Goal: Task Accomplishment & Management: Use online tool/utility

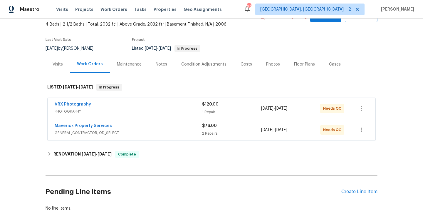
scroll to position [41, 0]
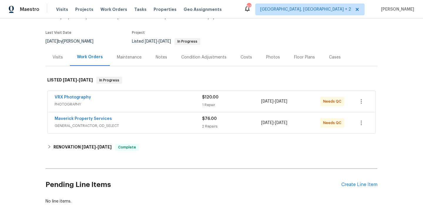
click at [150, 119] on div "Maverick Property Services" at bounding box center [128, 119] width 147 height 7
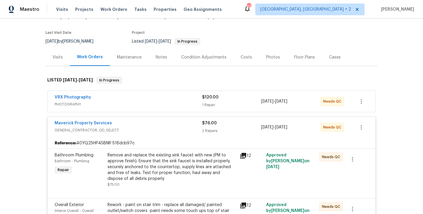
click at [145, 125] on div "Maverick Property Services" at bounding box center [128, 123] width 147 height 7
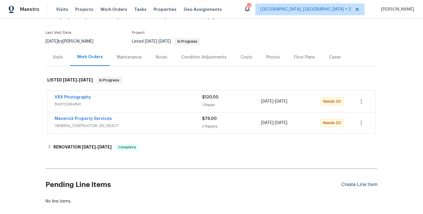
click at [351, 184] on div "Create Line Item" at bounding box center [359, 185] width 36 height 6
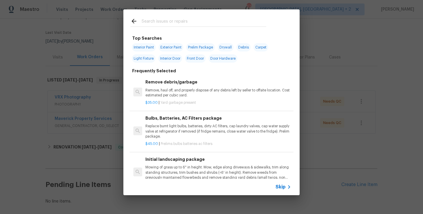
click at [176, 20] on input "text" at bounding box center [204, 22] width 125 height 9
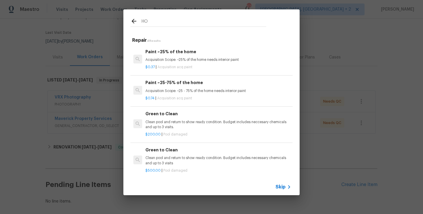
type input "H"
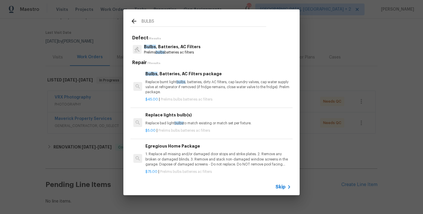
type input "BULBS"
click at [168, 53] on p "Prelims bulbs batteries ac filters" at bounding box center [172, 52] width 57 height 5
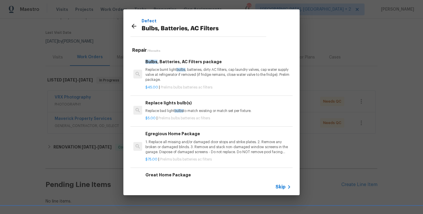
click at [174, 70] on p "Replace burnt light bulbs , batteries, dirty AC filters, cap laundry valves, ca…" at bounding box center [218, 74] width 146 height 15
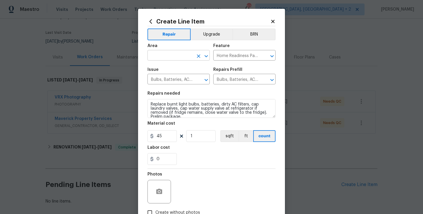
click at [165, 59] on input "text" at bounding box center [170, 55] width 46 height 9
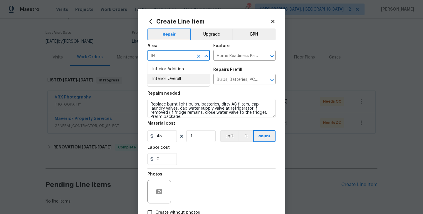
click at [168, 84] on ul "Interior Addition Interior Overall" at bounding box center [178, 74] width 62 height 24
click at [168, 81] on li "Interior Overall" at bounding box center [178, 79] width 62 height 10
type input "Interior Overall"
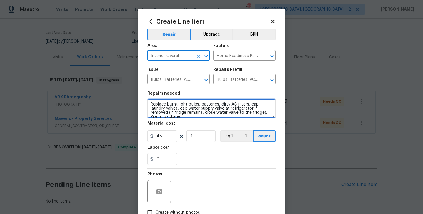
click at [174, 103] on textarea "Replace burnt light bulbs, batteries, dirty AC filters, cap laundry valves, cap…" at bounding box center [211, 108] width 128 height 19
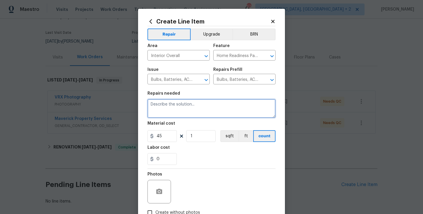
paste textarea "Replace batteries in smoke detectors."
paste textarea "Clean out dryer vent"
type textarea "Replace batteries in smoke detectors. Clean out dryer vent"
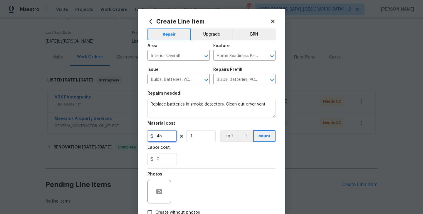
click at [157, 138] on input "45" at bounding box center [161, 136] width 29 height 12
type input "75"
click at [167, 192] on div at bounding box center [159, 192] width 24 height 24
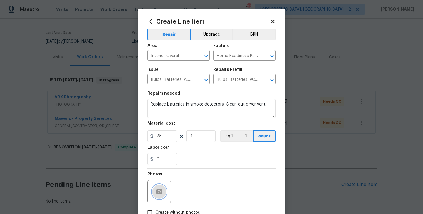
click at [157, 192] on icon "button" at bounding box center [159, 191] width 6 height 5
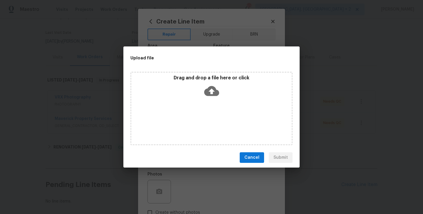
click at [212, 90] on icon at bounding box center [211, 90] width 15 height 15
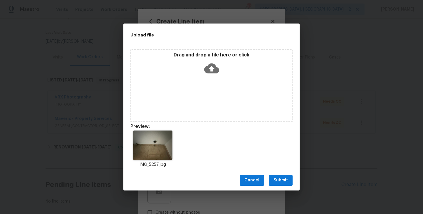
click at [285, 179] on span "Submit" at bounding box center [281, 180] width 14 height 7
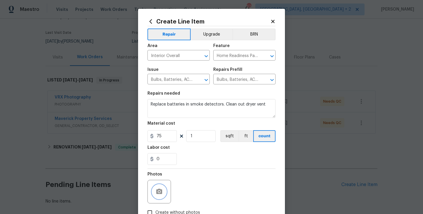
scroll to position [39, 0]
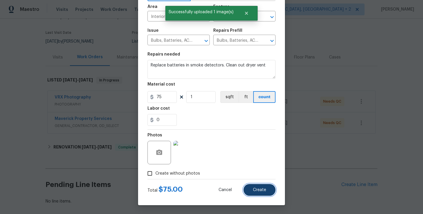
click at [258, 191] on span "Create" at bounding box center [259, 190] width 13 height 4
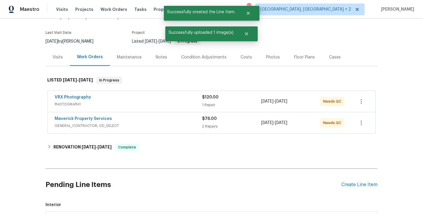
scroll to position [150, 0]
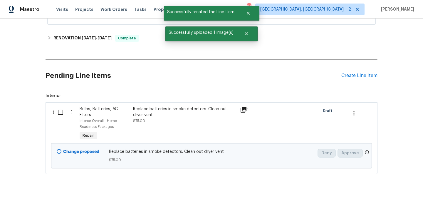
click at [62, 105] on div "( )" at bounding box center [64, 123] width 27 height 39
click at [63, 106] on input "checkbox" at bounding box center [62, 112] width 17 height 12
checkbox input "true"
click at [381, 194] on button "Create Work Order" at bounding box center [389, 199] width 48 height 11
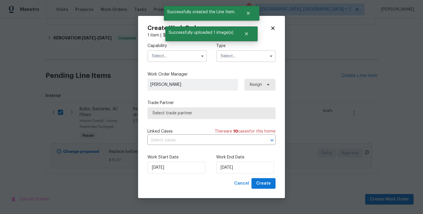
click at [173, 57] on input "text" at bounding box center [176, 56] width 59 height 12
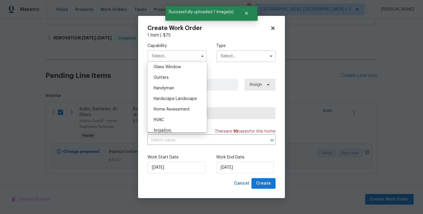
scroll to position [308, 0]
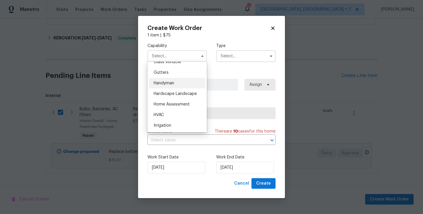
click at [171, 87] on div "Handyman" at bounding box center [177, 83] width 56 height 11
type input "Handyman"
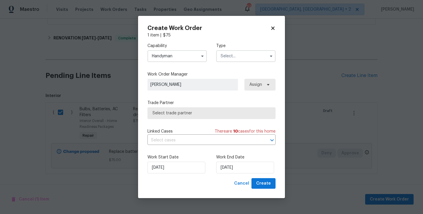
click at [223, 56] on input "text" at bounding box center [245, 56] width 59 height 12
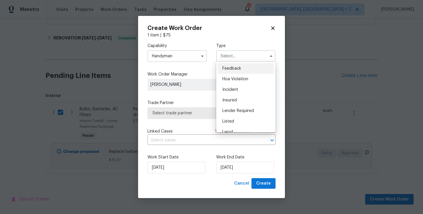
click at [231, 66] on div "Feedback" at bounding box center [246, 68] width 56 height 11
type input "Feedback"
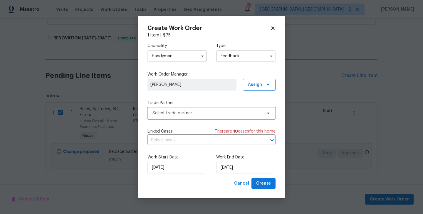
click at [176, 113] on span "Select trade partner" at bounding box center [207, 113] width 110 height 6
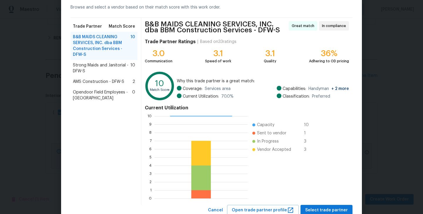
scroll to position [48, 0]
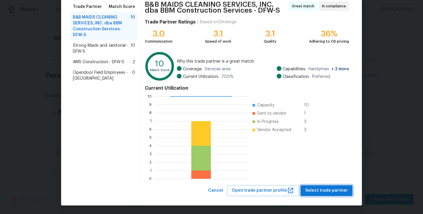
click at [317, 193] on span "Select trade partner" at bounding box center [326, 190] width 43 height 7
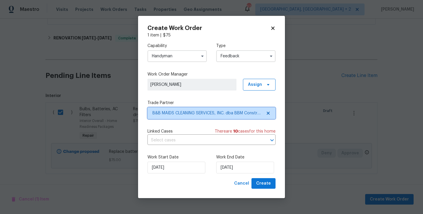
scroll to position [0, 0]
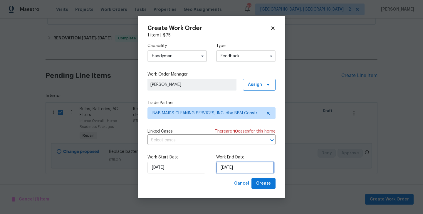
click at [237, 167] on input "09/09/2025" at bounding box center [245, 168] width 58 height 12
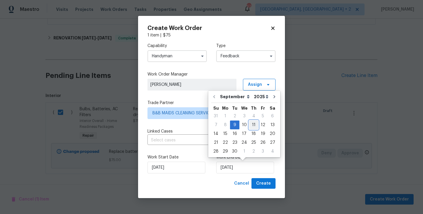
click at [251, 125] on div "11" at bounding box center [253, 125] width 9 height 8
type input "11/09/2025"
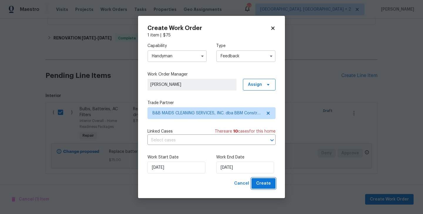
click at [266, 179] on button "Create" at bounding box center [263, 183] width 24 height 11
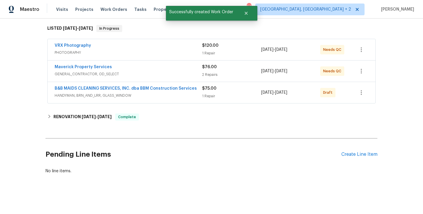
scroll to position [92, 0]
click at [129, 88] on link "B&B MAIDS CLEANING SERVICES, INC. dba BBM Construction Services" at bounding box center [126, 88] width 142 height 4
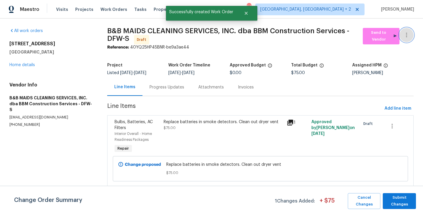
click at [406, 29] on button "button" at bounding box center [407, 35] width 14 height 14
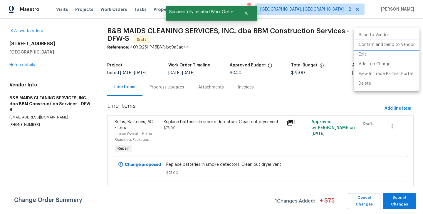
click at [407, 43] on li "Confirm and Send to Vendor" at bounding box center [387, 45] width 66 height 10
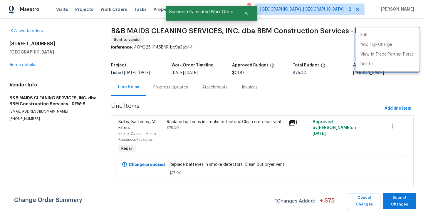
click at [390, 180] on div at bounding box center [211, 107] width 423 height 214
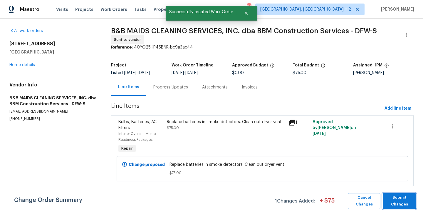
click at [399, 198] on span "Submit Changes" at bounding box center [399, 201] width 27 height 14
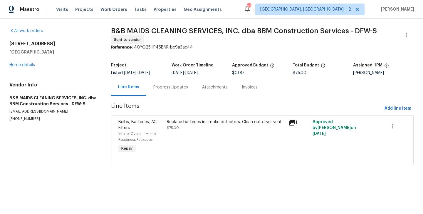
click at [165, 86] on div "Progress Updates" at bounding box center [170, 87] width 35 height 6
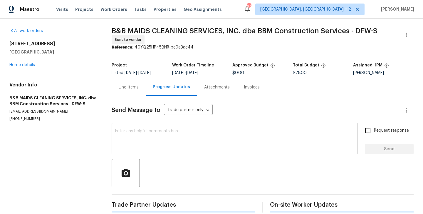
click at [175, 132] on textarea at bounding box center [234, 139] width 239 height 21
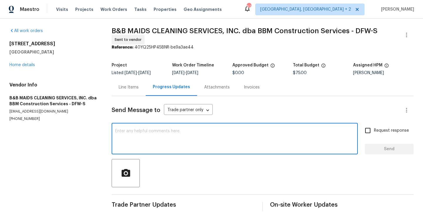
paste textarea "Hi, this is Blessida with Opendoor. I’m confirming you received the WO for the …"
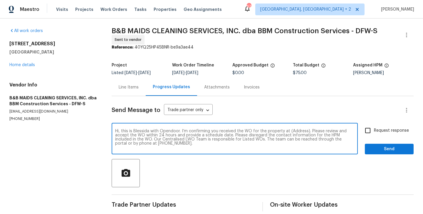
click at [298, 131] on textarea "Hi, this is Blessida with Opendoor. I’m confirming you received the WO for the …" at bounding box center [234, 139] width 239 height 21
paste textarea "7417 Cowhand Ct, Fort Worth, TX 76131"
type textarea "Hi, this is Blessida with Opendoor. I’m confirming you received the WO for the …"
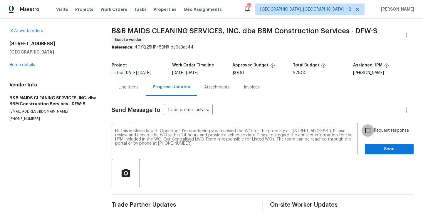
click at [369, 129] on input "Request response" at bounding box center [368, 130] width 12 height 12
checkbox input "true"
click at [374, 146] on span "Send" at bounding box center [389, 148] width 39 height 7
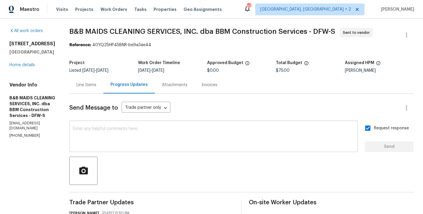
scroll to position [57, 0]
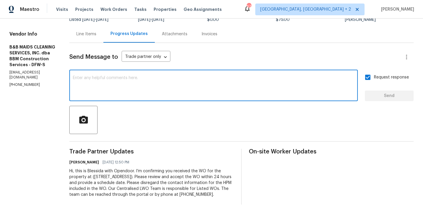
click at [150, 87] on textarea at bounding box center [213, 86] width 281 height 21
paste textarea "All Work Orders must include before-photos (both close-up and wide-angle) and a…"
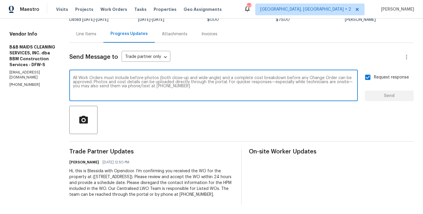
scroll to position [4, 0]
type textarea "All Work Orders must include before-photos (both close-up and wide-angle) and a…"
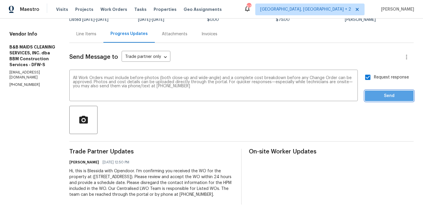
click at [379, 93] on span "Send" at bounding box center [389, 95] width 39 height 7
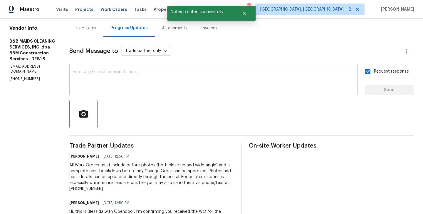
scroll to position [0, 0]
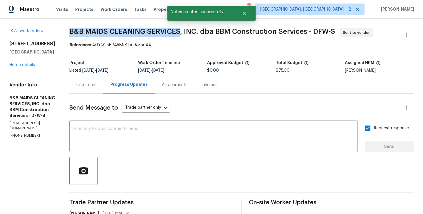
drag, startPoint x: 88, startPoint y: 31, endPoint x: 200, endPoint y: 32, distance: 111.9
click at [200, 32] on div "All work orders 7417 Cowhand Ct Fort Worth, TX 76131 Home details Vendor Info B…" at bounding box center [211, 165] width 423 height 293
copy span "B&B MAIDS CLEANING SERVICES"
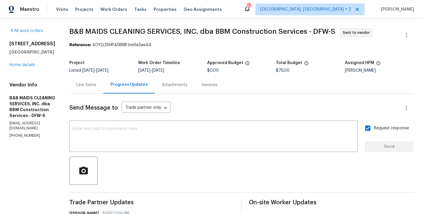
click at [103, 86] on div "Line Items" at bounding box center [86, 84] width 34 height 17
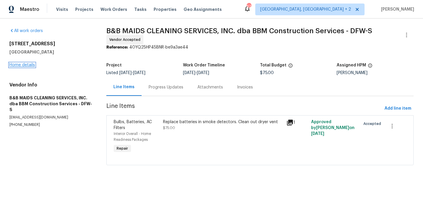
click at [28, 66] on link "Home details" at bounding box center [22, 65] width 26 height 4
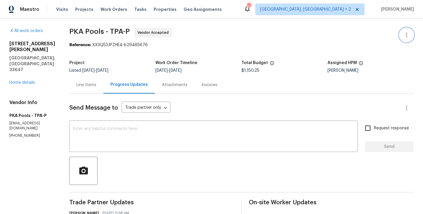
click at [410, 33] on button "button" at bounding box center [407, 35] width 14 height 14
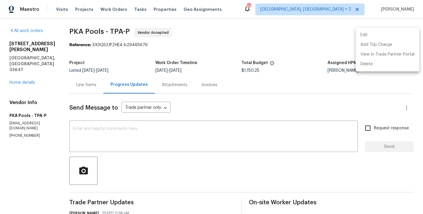
click at [395, 33] on li "Edit" at bounding box center [387, 35] width 63 height 10
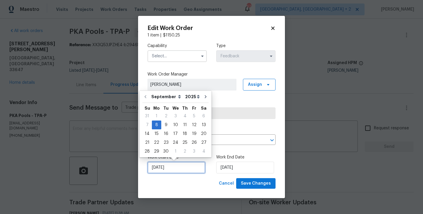
click at [183, 163] on input "08/09/2025" at bounding box center [176, 168] width 58 height 12
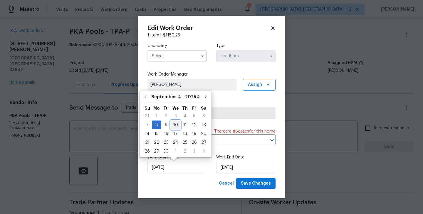
click at [176, 123] on div "10" at bounding box center [176, 125] width 10 height 8
type input "10/09/2025"
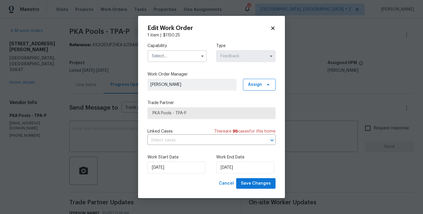
click at [229, 159] on label "Work End Date" at bounding box center [245, 157] width 59 height 6
click at [229, 164] on input "10/09/2025" at bounding box center [245, 168] width 58 height 12
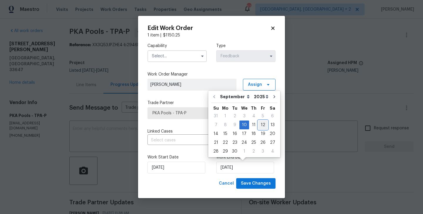
click at [263, 124] on div "12" at bounding box center [262, 125] width 9 height 8
type input "12/09/2025"
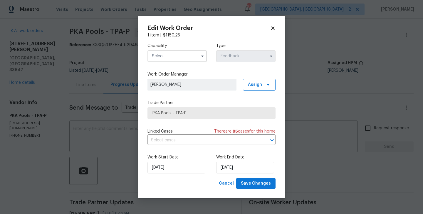
click at [165, 57] on input "text" at bounding box center [176, 56] width 59 height 12
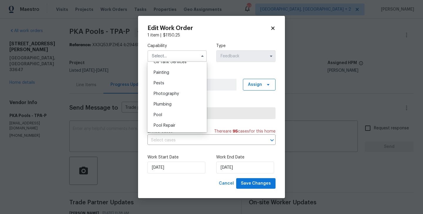
scroll to position [490, 0]
click at [166, 111] on div "Pool" at bounding box center [177, 114] width 56 height 11
type input "Pool"
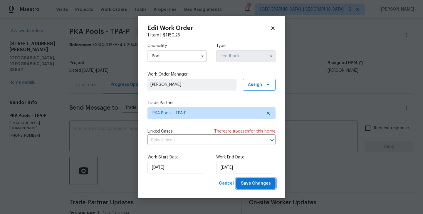
click at [267, 185] on span "Save Changes" at bounding box center [256, 183] width 30 height 7
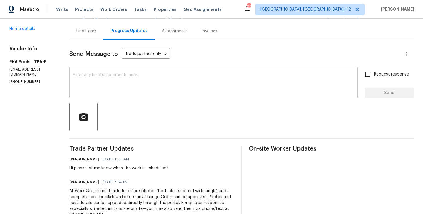
scroll to position [54, 0]
click at [31, 71] on section "All work orders 18122 Sugar Brooke Dr Tampa, FL 33647 Home details Vendor Info …" at bounding box center [32, 122] width 46 height 297
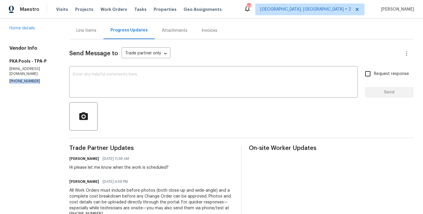
click at [31, 71] on section "All work orders 18122 Sugar Brooke Dr Tampa, FL 33647 Home details Vendor Info …" at bounding box center [32, 122] width 46 height 297
copy p "(813) 493-8784"
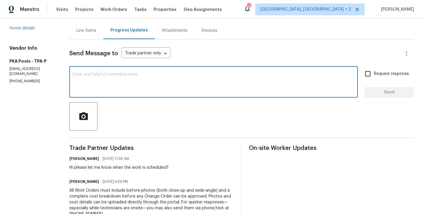
click at [117, 87] on textarea at bounding box center [213, 82] width 281 height 21
paste textarea "(813) 493-8784"
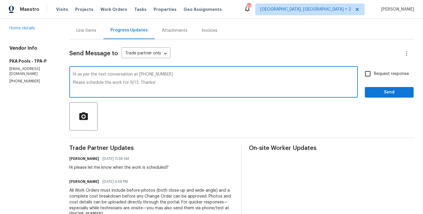
click at [127, 82] on textarea "Hi as per the text conversation at (813) 493-8784 Please schedule the work for …" at bounding box center [213, 82] width 281 height 21
click at [128, 83] on textarea "Hi as per the text conversation at (813) 493-8784 Please schedule the work for …" at bounding box center [213, 82] width 281 height 21
type textarea "Hi as per the text conversation at (813) 493-8784 Please schedule the work for …"
click at [368, 75] on input "Request response" at bounding box center [368, 74] width 12 height 12
checkbox input "true"
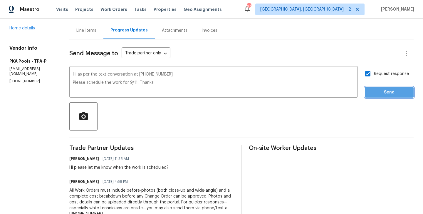
click at [374, 89] on span "Send" at bounding box center [389, 92] width 39 height 7
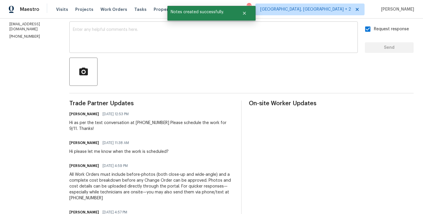
scroll to position [0, 0]
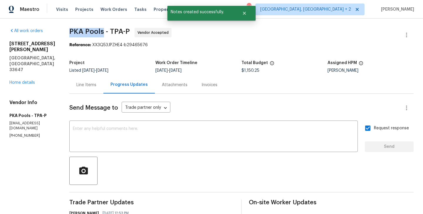
drag, startPoint x: 60, startPoint y: 30, endPoint x: 94, endPoint y: 31, distance: 34.7
click at [94, 31] on div "All work orders 18122 Sugar Brooke Dr Tampa, FL 33647 Home details Vendor Info …" at bounding box center [211, 191] width 423 height 344
copy span "PKA Pools"
click at [21, 81] on link "Home details" at bounding box center [22, 83] width 26 height 4
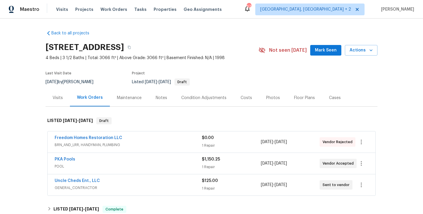
click at [127, 138] on div "Freedom Homes Restoration LLC" at bounding box center [128, 138] width 147 height 7
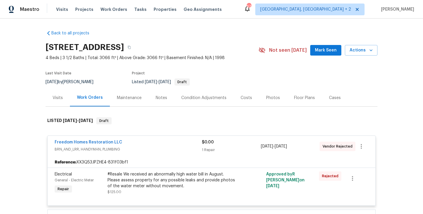
click at [128, 140] on div "Freedom Homes Restoration LLC" at bounding box center [128, 142] width 147 height 7
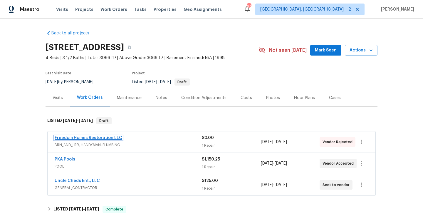
click at [105, 137] on link "Freedom Homes Restoration LLC" at bounding box center [89, 138] width 68 height 4
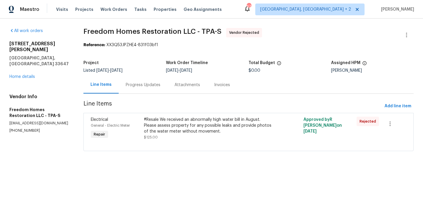
click at [140, 88] on div "Progress Updates" at bounding box center [143, 85] width 35 height 6
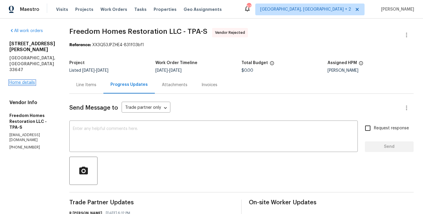
click at [24, 81] on link "Home details" at bounding box center [22, 83] width 26 height 4
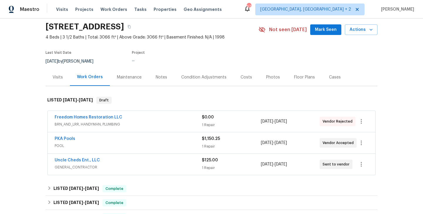
scroll to position [26, 0]
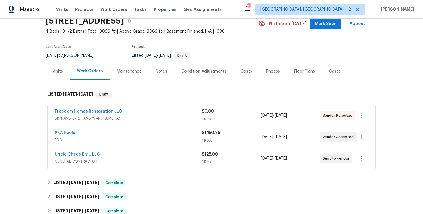
click at [116, 156] on div "Uncle Cheds Ent., LLC" at bounding box center [128, 154] width 147 height 7
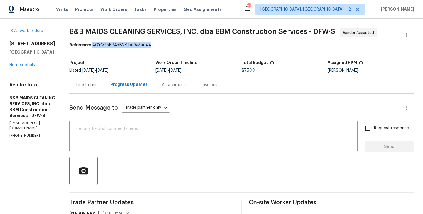
drag, startPoint x: 113, startPoint y: 45, endPoint x: 187, endPoint y: 45, distance: 74.3
click at [187, 45] on div "Reference: 40YQ25HP45BNR-be9a3ae44" at bounding box center [241, 45] width 344 height 6
copy div "40YQ25HP45BNR-be9a3ae44"
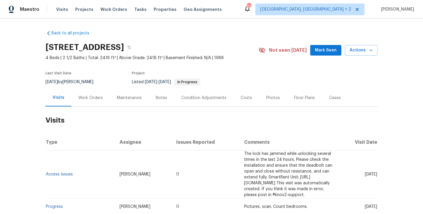
click at [95, 101] on div "Work Orders" at bounding box center [90, 97] width 38 height 17
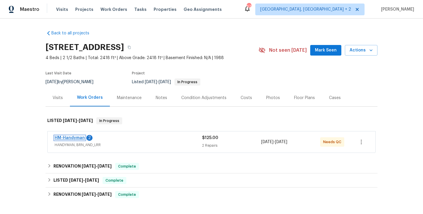
click at [76, 138] on link "HM-Handyman" at bounding box center [70, 138] width 30 height 4
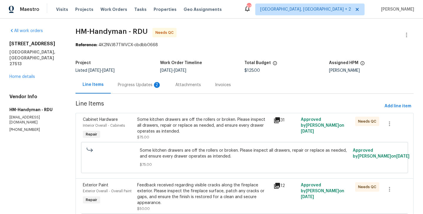
click at [140, 85] on div "Progress Updates 2" at bounding box center [139, 85] width 43 height 6
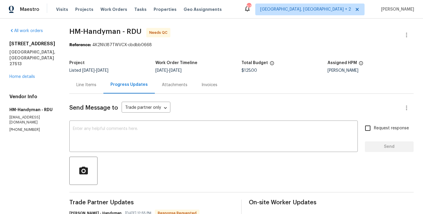
click at [91, 86] on div "Line Items" at bounding box center [86, 85] width 20 height 6
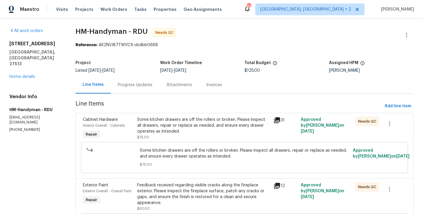
click at [134, 92] on div "Progress Updates" at bounding box center [135, 84] width 49 height 17
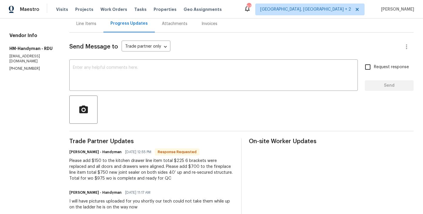
scroll to position [53, 0]
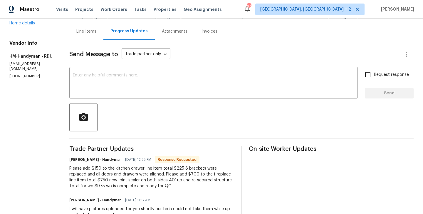
click at [92, 159] on h6 "[PERSON_NAME] - Handyman" at bounding box center [95, 160] width 52 height 6
copy h6 "[PERSON_NAME]"
click at [118, 80] on textarea at bounding box center [213, 83] width 281 height 21
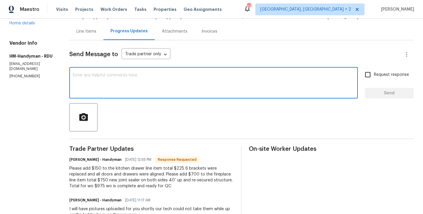
paste textarea "[PERSON_NAME]"
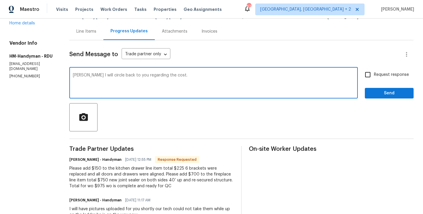
type textarea "[PERSON_NAME] I will circle back to you regarding the cost."
click at [381, 71] on label "Request response" at bounding box center [385, 74] width 47 height 12
click at [374, 71] on input "Request response" at bounding box center [368, 74] width 12 height 12
checkbox input "true"
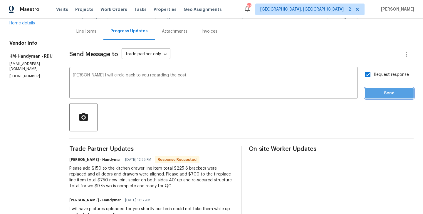
click at [378, 95] on span "Send" at bounding box center [389, 93] width 39 height 7
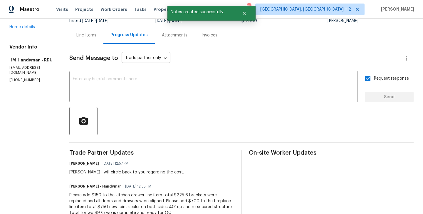
scroll to position [0, 0]
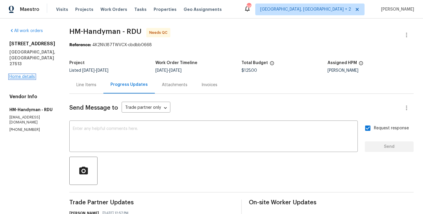
click at [31, 75] on link "Home details" at bounding box center [22, 77] width 26 height 4
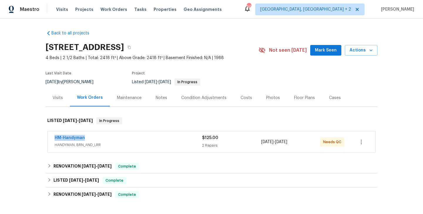
drag, startPoint x: 91, startPoint y: 139, endPoint x: 43, endPoint y: 138, distance: 48.2
click at [43, 138] on div "Back to all projects [STREET_ADDRESS] 4 Beds | 2 1/2 Baths | Total: 2418 ft² | …" at bounding box center [211, 116] width 423 height 195
copy link "HM-Handyman"
click at [74, 138] on link "HM-Handyman" at bounding box center [70, 138] width 30 height 4
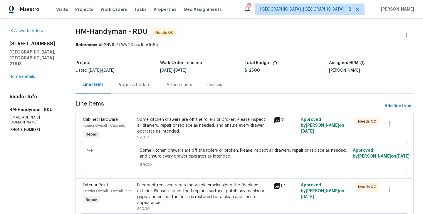
click at [177, 127] on div "Some kitchen drawers are off the rollers or broken. Please inspect all drawers,…" at bounding box center [203, 126] width 133 height 18
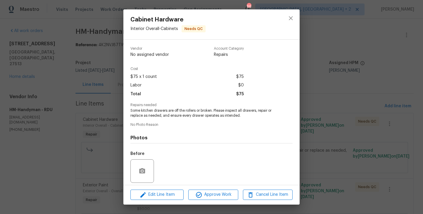
click at [157, 113] on span "Some kitchen drawers are off the rollers or broken. Please inspect all drawers,…" at bounding box center [203, 113] width 146 height 10
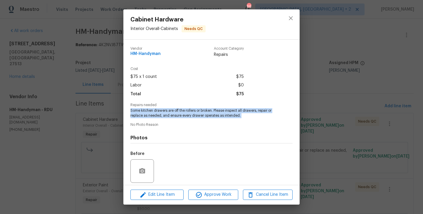
click at [157, 113] on span "Some kitchen drawers are off the rollers or broken. Please inspect all drawers,…" at bounding box center [203, 113] width 146 height 10
copy span "Some kitchen drawers are off the rollers or broken. Please inspect all drawers,…"
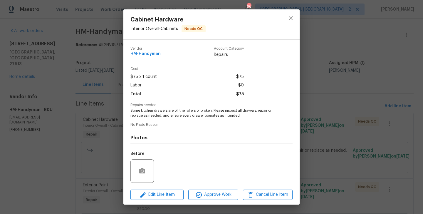
click at [73, 129] on div "Cabinet Hardware Interior Overall - Cabinets Needs QC Vendor HM-Handyman Accoun…" at bounding box center [211, 107] width 423 height 214
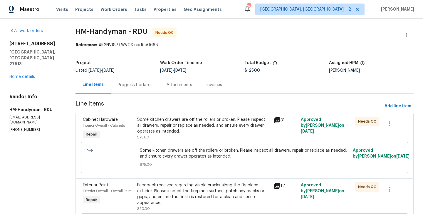
scroll to position [53, 0]
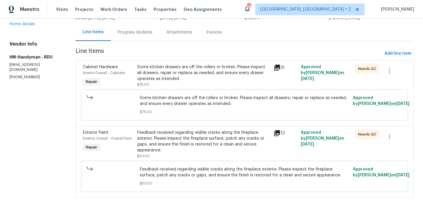
click at [175, 136] on div "Feedback received regarding visible cracks along the fireplace exterior. Please…" at bounding box center [203, 142] width 133 height 24
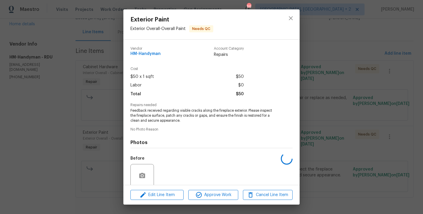
click at [157, 118] on span "Feedback received regarding visible cracks along the fireplace exterior. Please…" at bounding box center [203, 115] width 146 height 15
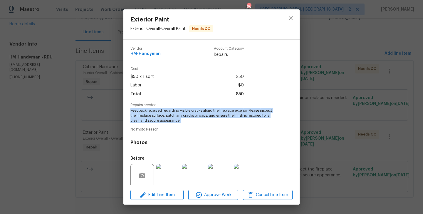
click at [157, 118] on span "Feedback received regarding visible cracks along the fireplace exterior. Please…" at bounding box center [203, 115] width 146 height 15
copy span "Feedback received regarding visible cracks along the fireplace exterior. Please…"
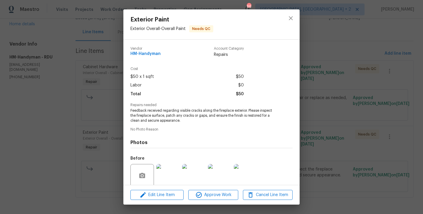
click at [101, 88] on div "Exterior Paint Exterior Overall - Overall Paint Needs QC Vendor HM-Handyman Acc…" at bounding box center [211, 107] width 423 height 214
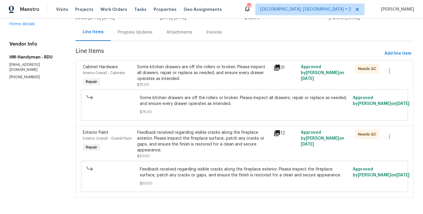
click at [138, 28] on div "Progress Updates" at bounding box center [135, 32] width 49 height 17
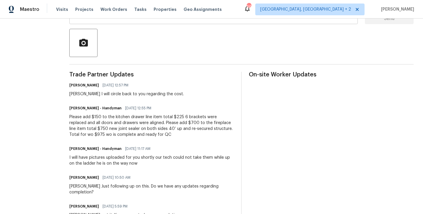
scroll to position [128, 0]
click at [130, 128] on div "Please add $150 to the kitchen drawer line item total $225 6 brackets were repl…" at bounding box center [151, 126] width 165 height 24
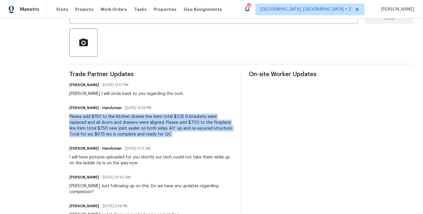
click at [130, 128] on div "Please add $150 to the kitchen drawer line item total $225 6 brackets were repl…" at bounding box center [151, 126] width 165 height 24
copy div "Please add $150 to the kitchen drawer line item total $225 6 brackets were repl…"
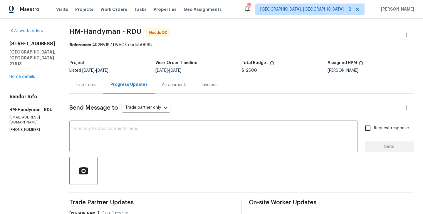
click at [252, 73] on div "Project Listed [DATE] - [DATE] Work Order Timeline [DATE] - [DATE] Total Budget…" at bounding box center [241, 66] width 344 height 19
copy span "$125.00"
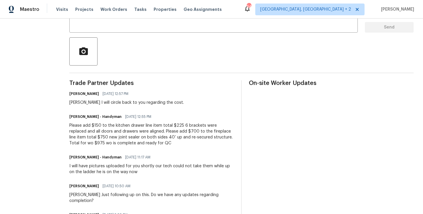
scroll to position [120, 0]
